Goal: Find contact information: Find contact information

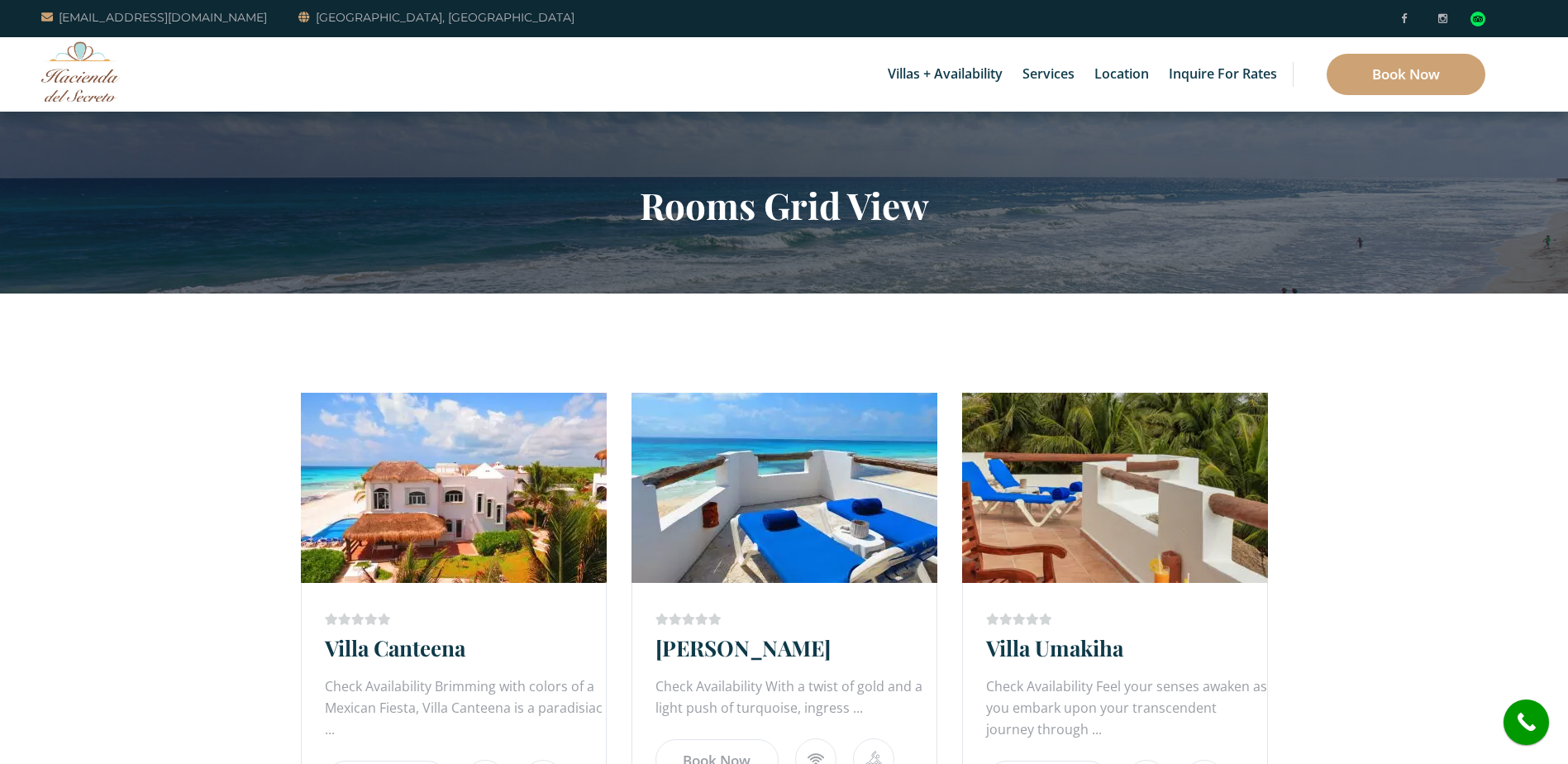
click at [71, 84] on img at bounding box center [81, 71] width 79 height 60
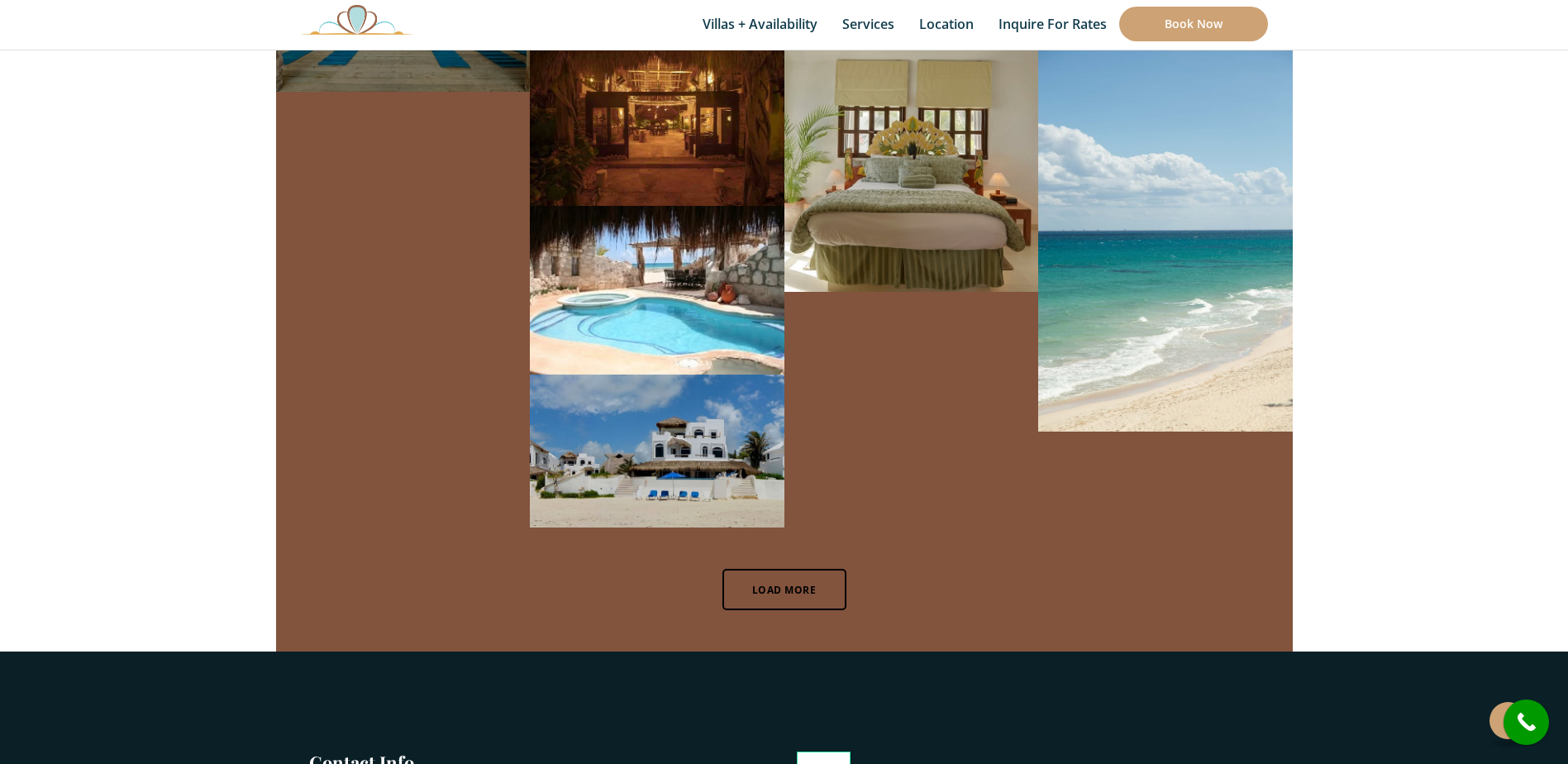
scroll to position [11222, 0]
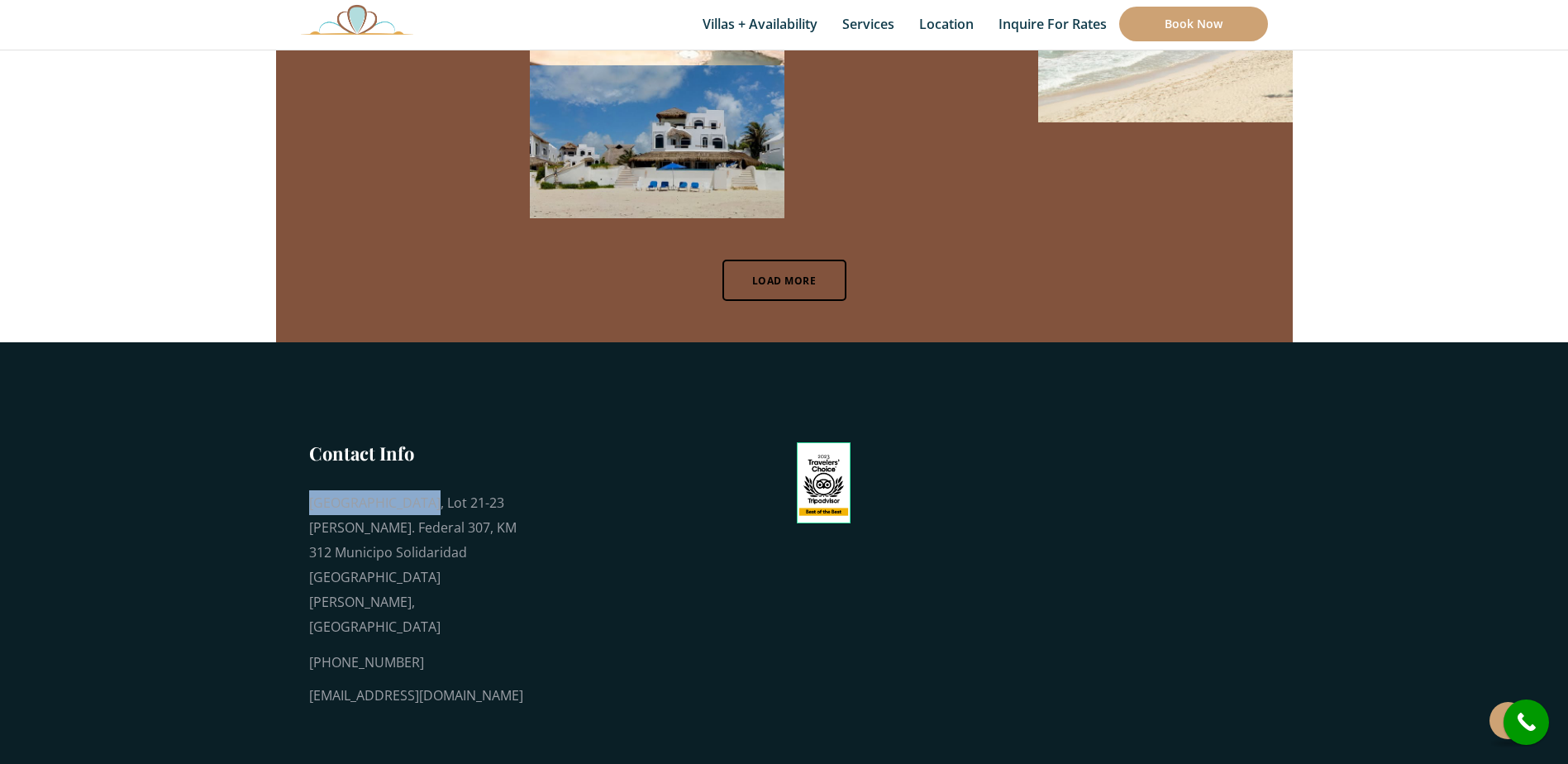
drag, startPoint x: 411, startPoint y: 458, endPoint x: 309, endPoint y: 465, distance: 102.2
click at [309, 490] on div "[GEOGRAPHIC_DATA], Lot 21-23 [PERSON_NAME]. Federal 307, KM 312 Municipo Solida…" at bounding box center [416, 564] width 215 height 149
drag, startPoint x: 309, startPoint y: 465, endPoint x: 344, endPoint y: 462, distance: 35.1
copy div "Playa del Secreto"
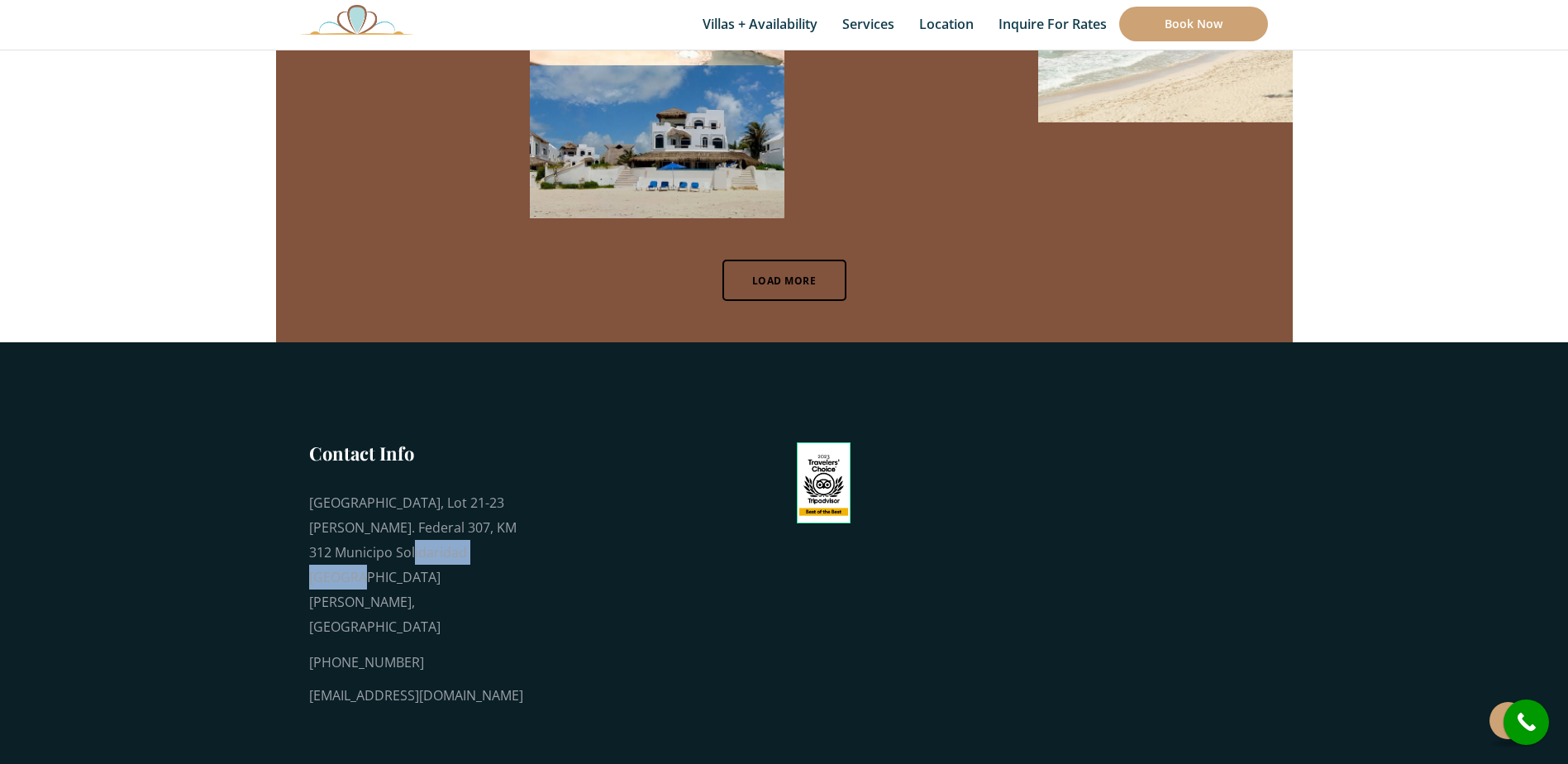
drag, startPoint x: 487, startPoint y: 511, endPoint x: 393, endPoint y: 510, distance: 94.0
click at [392, 510] on div "[GEOGRAPHIC_DATA], Lot 21-23 [PERSON_NAME]. Federal 307, KM 312 Municipo Solida…" at bounding box center [416, 564] width 215 height 149
drag, startPoint x: 393, startPoint y: 510, endPoint x: 510, endPoint y: 502, distance: 117.3
click at [510, 502] on div "[GEOGRAPHIC_DATA], Lot 21-23 [PERSON_NAME]. Federal 307, KM 312 Municipo Solida…" at bounding box center [416, 564] width 215 height 149
drag, startPoint x: 489, startPoint y: 511, endPoint x: 382, endPoint y: 513, distance: 107.0
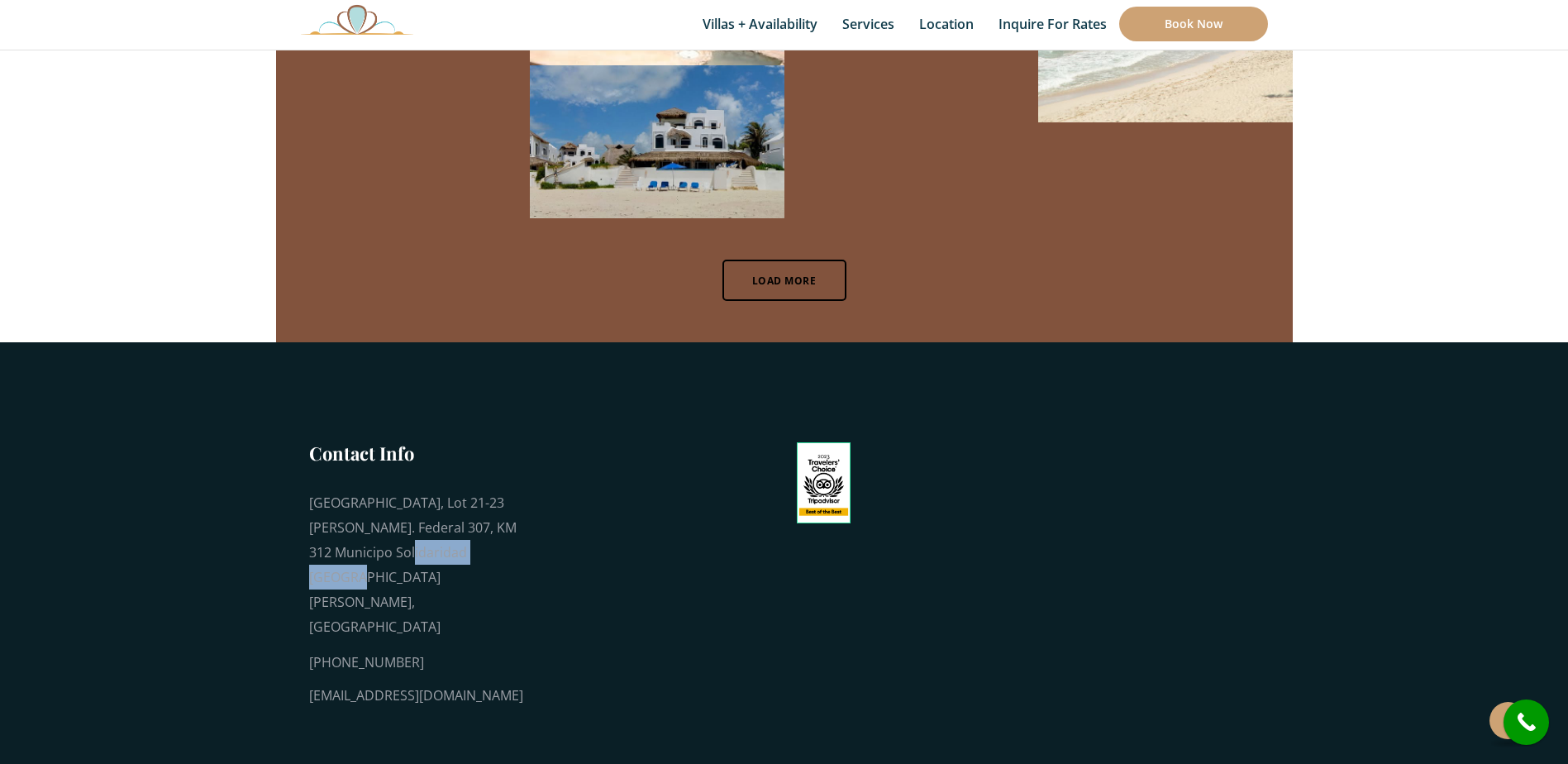
click at [382, 513] on div "[GEOGRAPHIC_DATA], Lot 21-23 [PERSON_NAME]. Federal 307, KM 312 Municipo Solida…" at bounding box center [416, 564] width 215 height 149
drag, startPoint x: 383, startPoint y: 513, endPoint x: 416, endPoint y: 511, distance: 33.1
copy div "[GEOGRAPHIC_DATA][PERSON_NAME]"
click at [581, 524] on div at bounding box center [660, 586] width 248 height 292
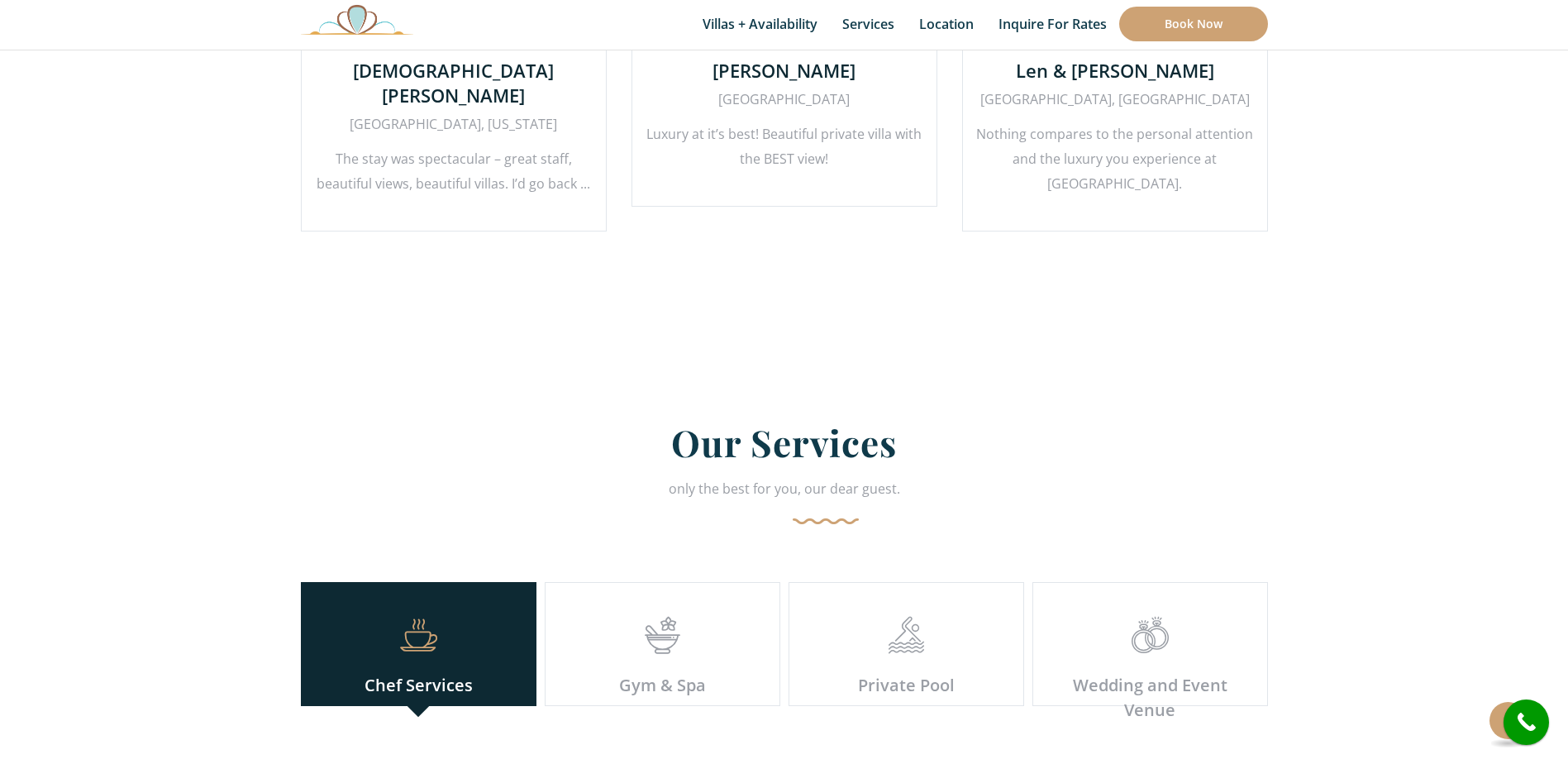
scroll to position [3947, 0]
